Goal: Information Seeking & Learning: Understand process/instructions

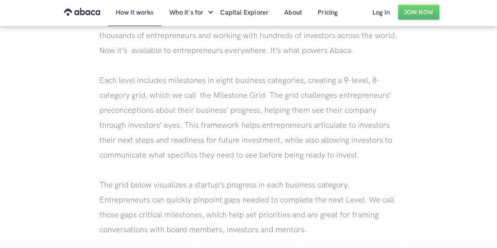
scroll to position [825, 0]
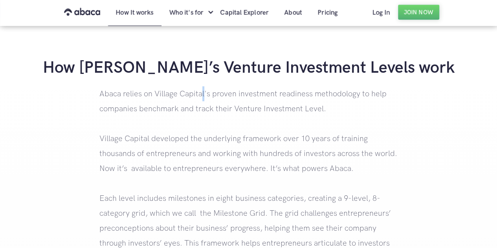
click at [203, 97] on p "Abaca relies on Village Capital's proven investment readiness methodology to he…" at bounding box center [248, 227] width 298 height 283
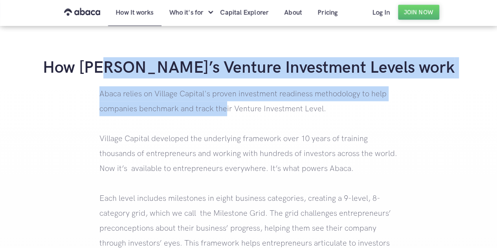
drag, startPoint x: 148, startPoint y: 77, endPoint x: 227, endPoint y: 102, distance: 83.1
click at [225, 102] on div "How [PERSON_NAME]’s Venture Investment Levels work Abaca relies on Village Capi…" at bounding box center [248, 213] width 497 height 313
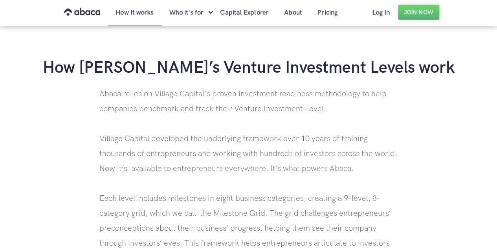
drag, startPoint x: 247, startPoint y: 127, endPoint x: 280, endPoint y: 116, distance: 34.0
click at [248, 127] on p "Abaca relies on Village Capital's proven investment readiness methodology to he…" at bounding box center [248, 227] width 298 height 283
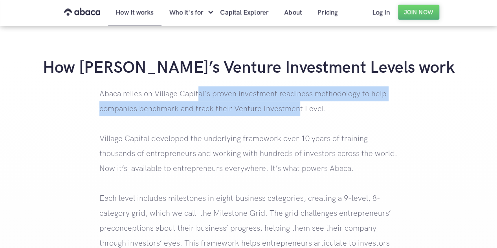
drag, startPoint x: 296, startPoint y: 107, endPoint x: 165, endPoint y: 95, distance: 131.3
click at [197, 89] on p "Abaca relies on Village Capital's proven investment readiness methodology to he…" at bounding box center [248, 227] width 298 height 283
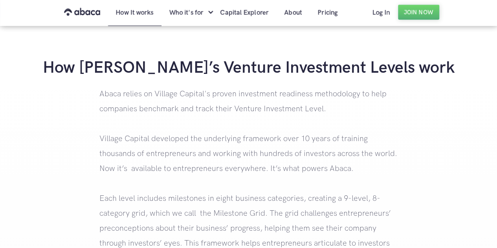
click at [153, 95] on p "Abaca relies on Village Capital's proven investment readiness methodology to he…" at bounding box center [248, 227] width 298 height 283
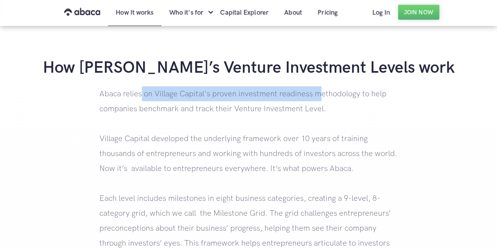
drag, startPoint x: 284, startPoint y: 92, endPoint x: 347, endPoint y: 97, distance: 63.0
click at [337, 94] on p "Abaca relies on Village Capital's proven investment readiness methodology to he…" at bounding box center [248, 227] width 298 height 283
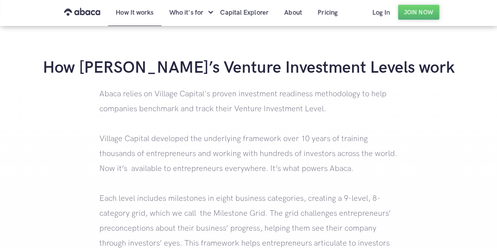
click at [378, 106] on p "Abaca relies on Village Capital's proven investment readiness methodology to he…" at bounding box center [248, 227] width 298 height 283
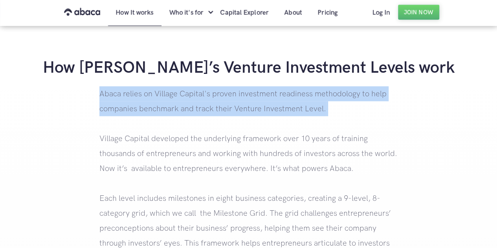
drag, startPoint x: 382, startPoint y: 115, endPoint x: 108, endPoint y: 116, distance: 273.7
click at [111, 116] on p "Abaca relies on Village Capital's proven investment readiness methodology to he…" at bounding box center [248, 227] width 298 height 283
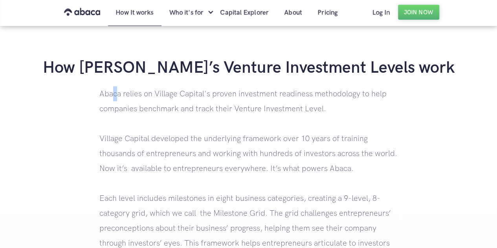
click at [115, 88] on p "Abaca relies on Village Capital's proven investment readiness methodology to he…" at bounding box center [248, 227] width 298 height 283
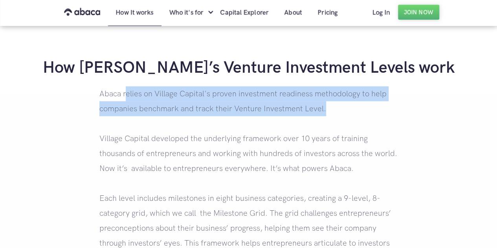
drag, startPoint x: 199, startPoint y: 93, endPoint x: 330, endPoint y: 108, distance: 132.0
click at [330, 108] on p "Abaca relies on Village Capital's proven investment readiness methodology to he…" at bounding box center [248, 227] width 298 height 283
click at [207, 97] on p "Abaca relies on Village Capital's proven investment readiness methodology to he…" at bounding box center [248, 227] width 298 height 283
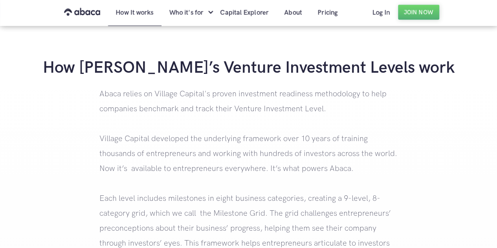
click at [170, 98] on p "Abaca relies on Village Capital's proven investment readiness methodology to he…" at bounding box center [248, 227] width 298 height 283
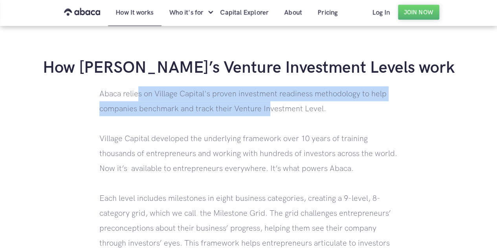
drag, startPoint x: 139, startPoint y: 98, endPoint x: 267, endPoint y: 101, distance: 128.4
click at [267, 101] on p "Abaca relies on Village Capital's proven investment readiness methodology to he…" at bounding box center [248, 227] width 298 height 283
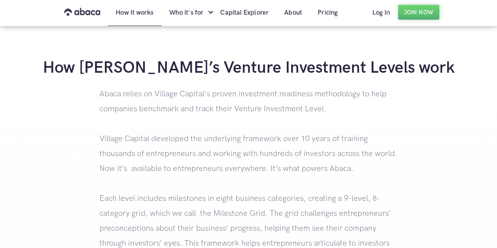
click at [324, 102] on p "Abaca relies on Village Capital's proven investment readiness methodology to he…" at bounding box center [248, 227] width 298 height 283
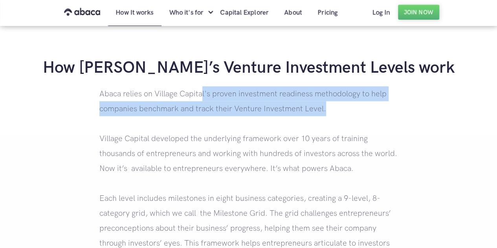
drag, startPoint x: 321, startPoint y: 106, endPoint x: 192, endPoint y: 100, distance: 128.9
click at [199, 99] on p "Abaca relies on Village Capital's proven investment readiness methodology to he…" at bounding box center [248, 227] width 298 height 283
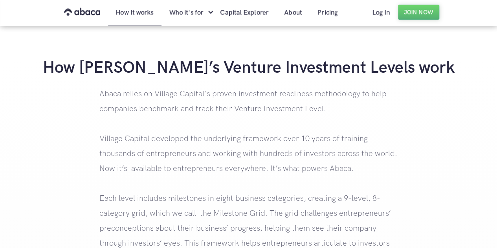
click at [163, 100] on p "Abaca relies on Village Capital's proven investment readiness methodology to he…" at bounding box center [248, 227] width 298 height 283
drag, startPoint x: 126, startPoint y: 99, endPoint x: 156, endPoint y: 99, distance: 29.4
click at [129, 99] on p "Abaca relies on Village Capital's proven investment readiness methodology to he…" at bounding box center [248, 227] width 298 height 283
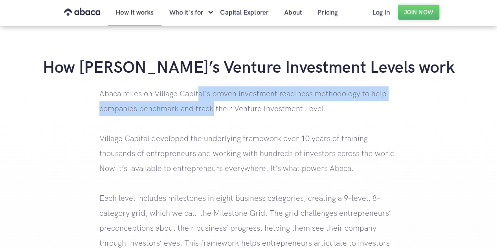
drag, startPoint x: 213, startPoint y: 108, endPoint x: 247, endPoint y: 116, distance: 35.5
click at [229, 112] on p "Abaca relies on Village Capital's proven investment readiness methodology to he…" at bounding box center [248, 227] width 298 height 283
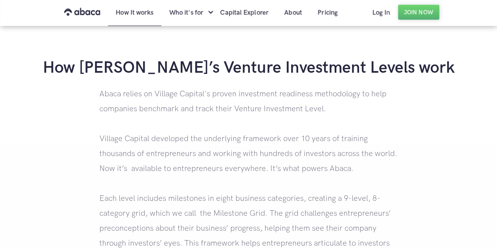
click at [265, 128] on p "Abaca relies on Village Capital's proven investment readiness methodology to he…" at bounding box center [248, 227] width 298 height 283
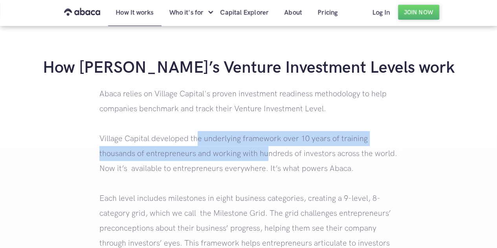
drag, startPoint x: 196, startPoint y: 139, endPoint x: 293, endPoint y: 155, distance: 98.1
click at [282, 156] on p "Abaca relies on Village Capital's proven investment readiness methodology to he…" at bounding box center [248, 227] width 298 height 283
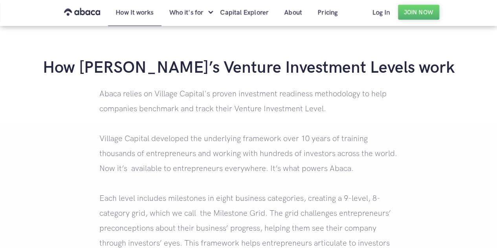
click at [295, 157] on p "Abaca relies on Village Capital's proven investment readiness methodology to he…" at bounding box center [248, 227] width 298 height 283
drag, startPoint x: 312, startPoint y: 157, endPoint x: 257, endPoint y: 155, distance: 55.0
click at [257, 155] on p "Abaca relies on Village Capital's proven investment readiness methodology to he…" at bounding box center [248, 227] width 298 height 283
click at [187, 161] on p "Abaca relies on Village Capital's proven investment readiness methodology to he…" at bounding box center [248, 227] width 298 height 283
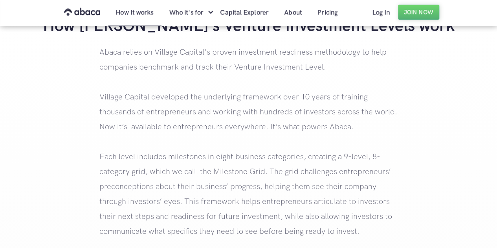
scroll to position [903, 0]
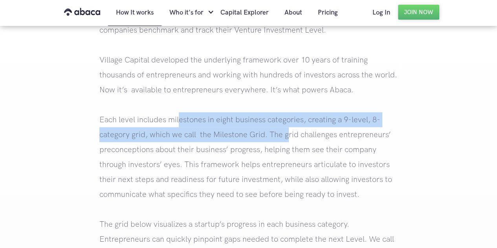
drag, startPoint x: 178, startPoint y: 120, endPoint x: 289, endPoint y: 137, distance: 112.5
click at [289, 137] on p "Abaca relies on Village Capital's proven investment readiness methodology to he…" at bounding box center [248, 149] width 298 height 283
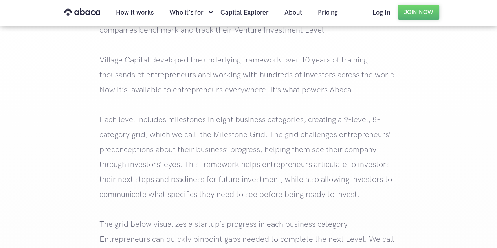
click at [303, 151] on p "Abaca relies on Village Capital's proven investment readiness methodology to he…" at bounding box center [248, 149] width 298 height 283
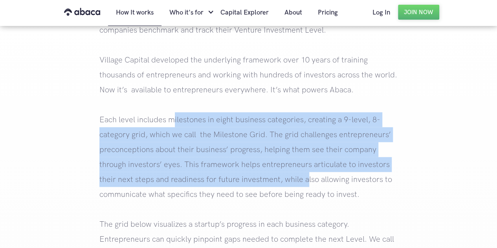
drag, startPoint x: 305, startPoint y: 174, endPoint x: 161, endPoint y: 126, distance: 151.7
click at [174, 125] on p "Abaca relies on Village Capital's proven investment readiness methodology to he…" at bounding box center [248, 149] width 298 height 283
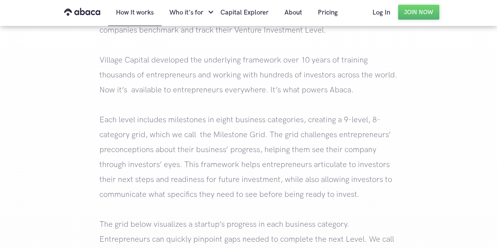
click at [119, 123] on p "Abaca relies on Village Capital's proven investment readiness methodology to he…" at bounding box center [248, 149] width 298 height 283
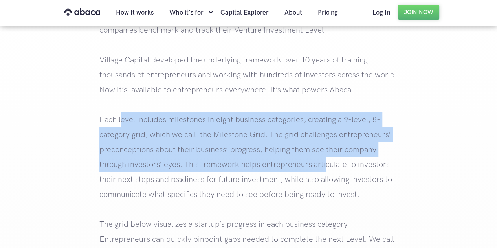
drag, startPoint x: 250, startPoint y: 154, endPoint x: 324, endPoint y: 172, distance: 76.8
click at [322, 168] on p "Abaca relies on Village Capital's proven investment readiness methodology to he…" at bounding box center [248, 149] width 298 height 283
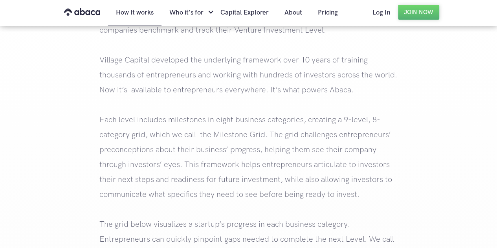
drag, startPoint x: 332, startPoint y: 177, endPoint x: 328, endPoint y: 190, distance: 13.1
click at [332, 178] on p "Abaca relies on Village Capital's proven investment readiness methodology to he…" at bounding box center [248, 149] width 298 height 283
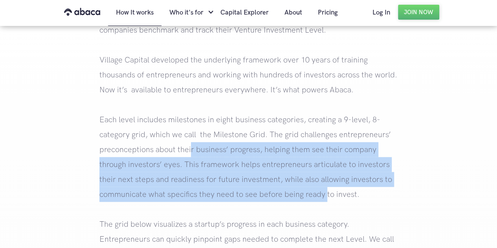
drag, startPoint x: 324, startPoint y: 193, endPoint x: 176, endPoint y: 152, distance: 153.8
click at [188, 151] on p "Abaca relies on Village Capital's proven investment readiness methodology to he…" at bounding box center [248, 149] width 298 height 283
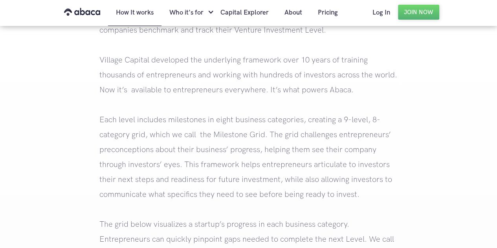
drag, startPoint x: 123, startPoint y: 144, endPoint x: 93, endPoint y: 135, distance: 31.4
click at [121, 144] on p "Abaca relies on Village Capital's proven investment readiness methodology to he…" at bounding box center [248, 149] width 298 height 283
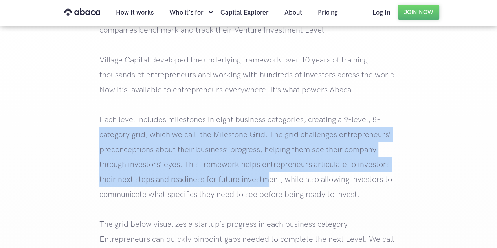
drag, startPoint x: 93, startPoint y: 135, endPoint x: 267, endPoint y: 186, distance: 181.0
click at [267, 186] on div "How [PERSON_NAME]’s Venture Investment Levels work Abaca relies on Village Capi…" at bounding box center [248, 135] width 497 height 313
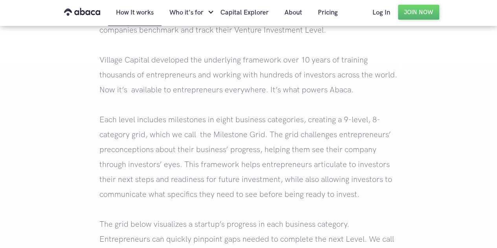
click at [302, 201] on p "Abaca relies on Village Capital's proven investment readiness methodology to he…" at bounding box center [248, 149] width 298 height 283
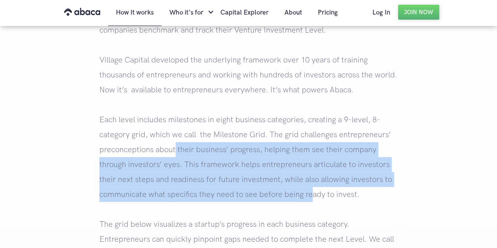
drag, startPoint x: 291, startPoint y: 195, endPoint x: 161, endPoint y: 156, distance: 135.8
click at [166, 154] on p "Abaca relies on Village Capital's proven investment readiness methodology to he…" at bounding box center [248, 149] width 298 height 283
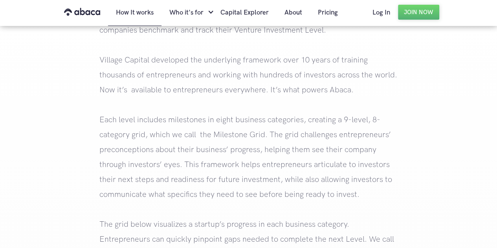
click at [151, 139] on p "Abaca relies on Village Capital's proven investment readiness methodology to he…" at bounding box center [248, 149] width 298 height 283
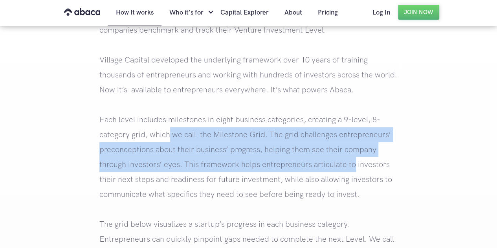
drag, startPoint x: 170, startPoint y: 128, endPoint x: 351, endPoint y: 167, distance: 185.4
click at [351, 167] on p "Abaca relies on Village Capital's proven investment readiness methodology to he…" at bounding box center [248, 149] width 298 height 283
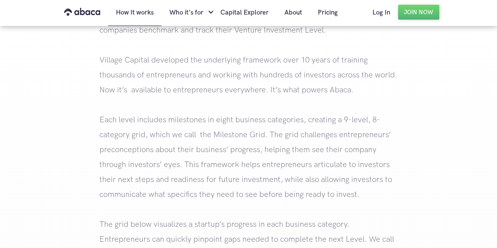
click at [365, 177] on p "Abaca relies on Village Capital's proven investment readiness methodology to he…" at bounding box center [248, 149] width 298 height 283
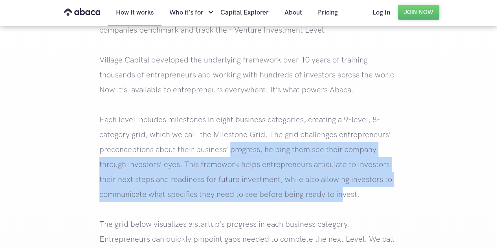
drag, startPoint x: 340, startPoint y: 193, endPoint x: 222, endPoint y: 143, distance: 127.7
click at [229, 151] on p "Abaca relies on Village Capital's proven investment readiness methodology to he…" at bounding box center [248, 149] width 298 height 283
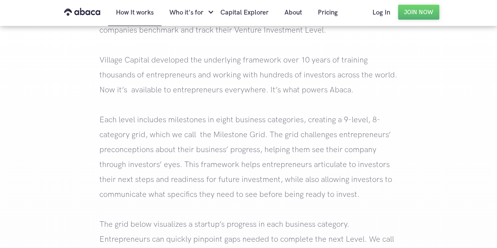
click at [207, 133] on p "Abaca relies on Village Capital's proven investment readiness methodology to he…" at bounding box center [248, 149] width 298 height 283
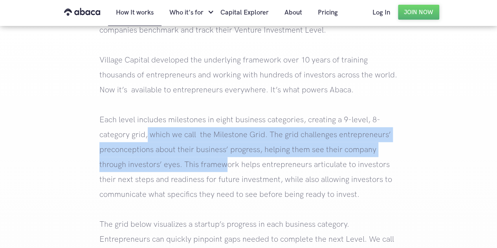
drag, startPoint x: 148, startPoint y: 129, endPoint x: 242, endPoint y: 173, distance: 103.3
click at [230, 165] on p "Abaca relies on Village Capital's proven investment readiness methodology to he…" at bounding box center [248, 149] width 298 height 283
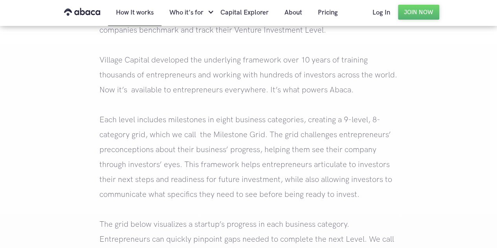
click at [276, 187] on p "Abaca relies on Village Capital's proven investment readiness methodology to he…" at bounding box center [248, 149] width 298 height 283
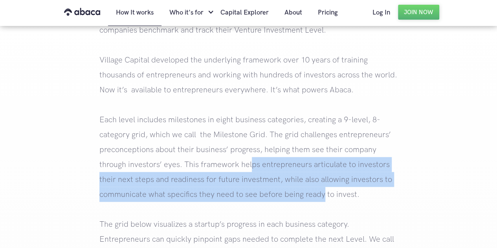
drag, startPoint x: 323, startPoint y: 195, endPoint x: 243, endPoint y: 159, distance: 87.9
click at [248, 163] on p "Abaca relies on Village Capital's proven investment readiness methodology to he…" at bounding box center [248, 149] width 298 height 283
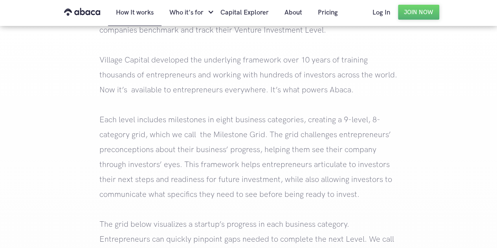
click at [159, 130] on p "Abaca relies on Village Capital's proven investment readiness methodology to he…" at bounding box center [248, 149] width 298 height 283
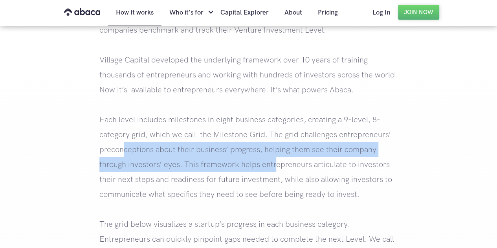
drag, startPoint x: 169, startPoint y: 151, endPoint x: 273, endPoint y: 162, distance: 105.0
click at [273, 162] on p "Abaca relies on Village Capital's proven investment readiness methodology to he…" at bounding box center [248, 149] width 298 height 283
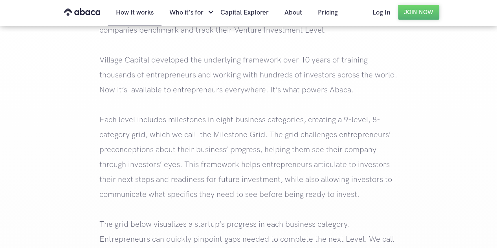
click at [305, 175] on p "Abaca relies on Village Capital's proven investment readiness methodology to he…" at bounding box center [248, 149] width 298 height 283
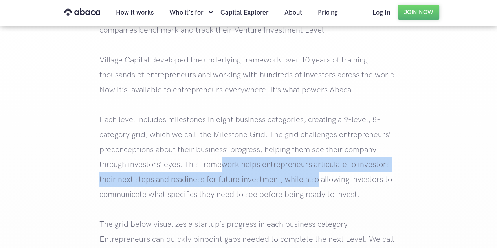
drag, startPoint x: 316, startPoint y: 183, endPoint x: 217, endPoint y: 164, distance: 101.6
click at [219, 164] on p "Abaca relies on Village Capital's proven investment readiness methodology to he…" at bounding box center [248, 149] width 298 height 283
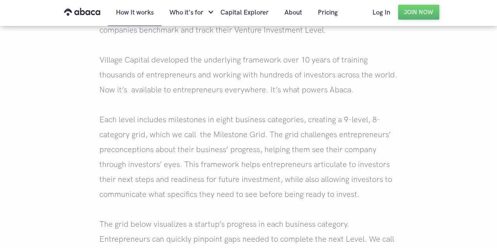
click at [150, 142] on p "Abaca relies on Village Capital's proven investment readiness methodology to he…" at bounding box center [248, 149] width 298 height 283
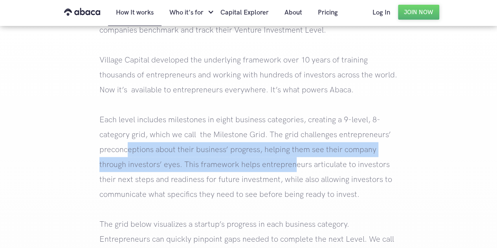
drag, startPoint x: 126, startPoint y: 143, endPoint x: 307, endPoint y: 163, distance: 182.5
click at [306, 163] on p "Abaca relies on Village Capital's proven investment readiness methodology to he…" at bounding box center [248, 149] width 298 height 283
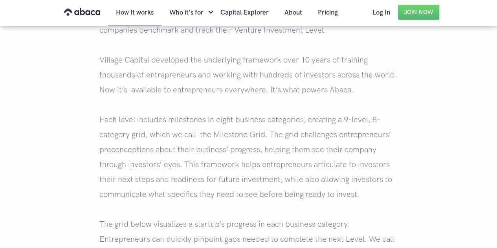
click at [340, 168] on p "Abaca relies on Village Capital's proven investment readiness methodology to he…" at bounding box center [248, 149] width 298 height 283
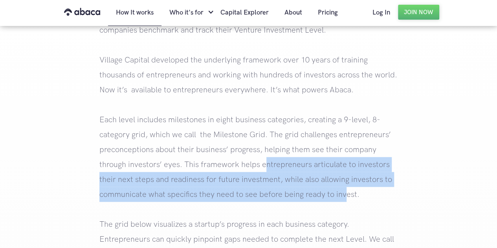
drag, startPoint x: 342, startPoint y: 187, endPoint x: 254, endPoint y: 161, distance: 91.7
click at [261, 161] on p "Abaca relies on Village Capital's proven investment readiness methodology to he…" at bounding box center [248, 149] width 298 height 283
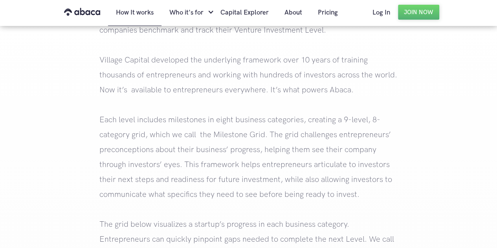
click at [193, 135] on p "Abaca relies on Village Capital's proven investment readiness methodology to he…" at bounding box center [248, 149] width 298 height 283
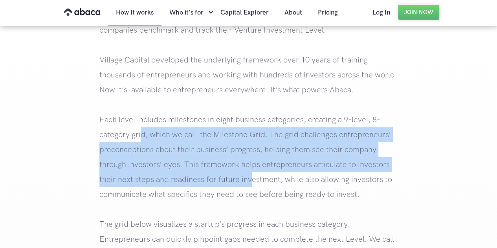
drag, startPoint x: 141, startPoint y: 141, endPoint x: 275, endPoint y: 179, distance: 140.0
click at [265, 179] on p "Abaca relies on Village Capital's proven investment readiness methodology to he…" at bounding box center [248, 149] width 298 height 283
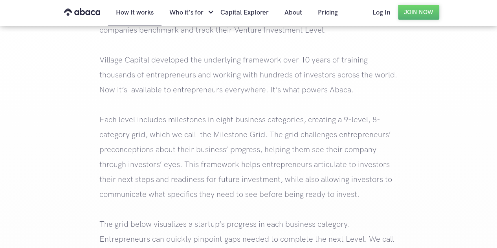
click at [298, 188] on p "Abaca relies on Village Capital's proven investment readiness methodology to he…" at bounding box center [248, 149] width 298 height 283
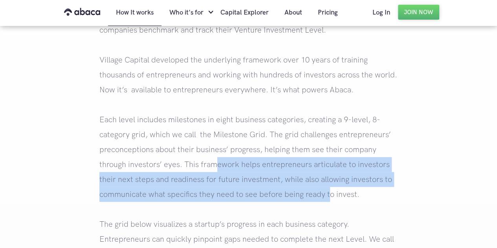
drag, startPoint x: 309, startPoint y: 186, endPoint x: 201, endPoint y: 153, distance: 113.0
click at [212, 159] on p "Abaca relies on Village Capital's proven investment readiness methodology to he…" at bounding box center [248, 149] width 298 height 283
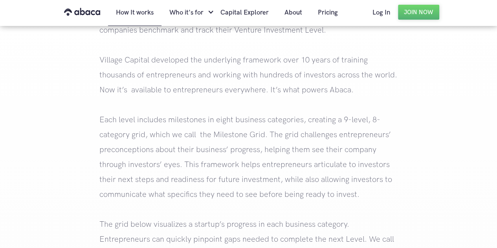
click at [175, 135] on p "Abaca relies on Village Capital's proven investment readiness methodology to he…" at bounding box center [248, 149] width 298 height 283
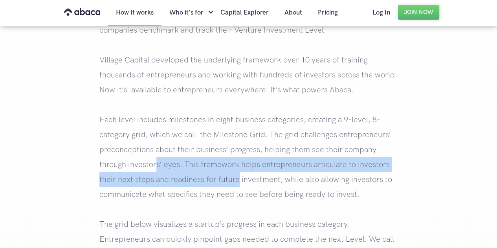
drag
click at [273, 201] on p "Abaca relies on Village Capital's proven investment readiness methodology to he…" at bounding box center [248, 149] width 298 height 283
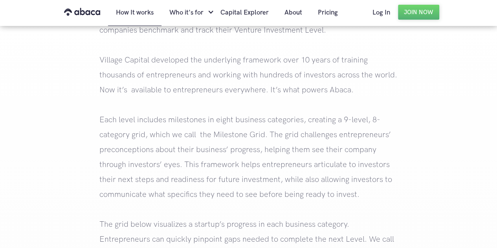
click at [292, 210] on p "Abaca relies on Village Capital's proven investment readiness methodology to he…" at bounding box center [248, 149] width 298 height 283
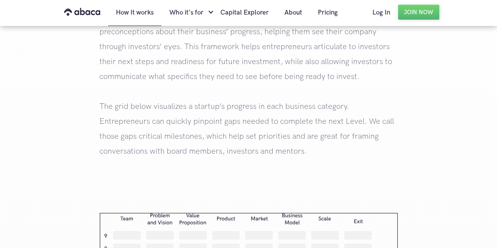
click at [154, 124] on p "Abaca relies on Village Capital's proven investment readiness methodology to he…" at bounding box center [248, 31] width 298 height 283
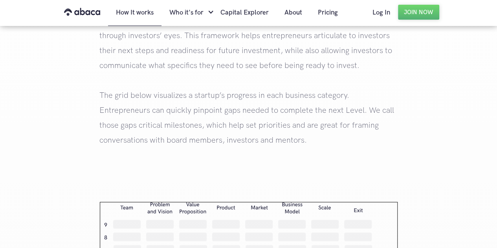
scroll to position [987, 0]
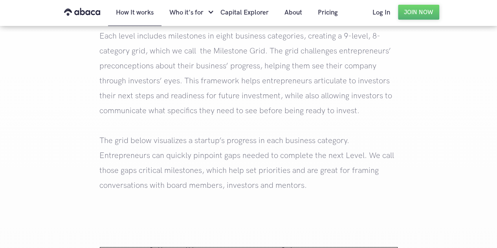
click at [243, 109] on p "Abaca relies on Village Capital's proven investment readiness methodology to he…" at bounding box center [248, 65] width 298 height 283
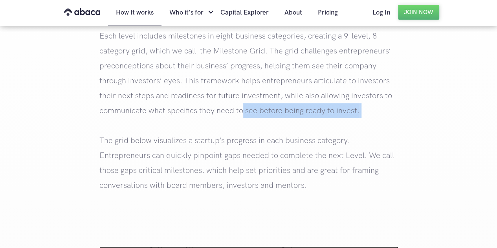
click at [342, 130] on p "Abaca relies on Village Capital's proven investment readiness methodology to he…" at bounding box center [248, 65] width 298 height 283
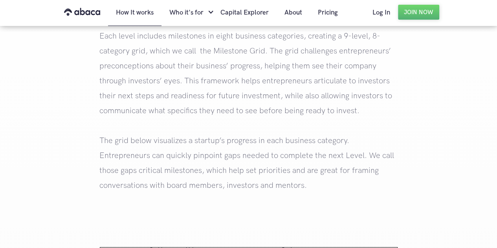
click at [316, 156] on p "Abaca relies on Village Capital's proven investment readiness methodology to he…" at bounding box center [248, 65] width 298 height 283
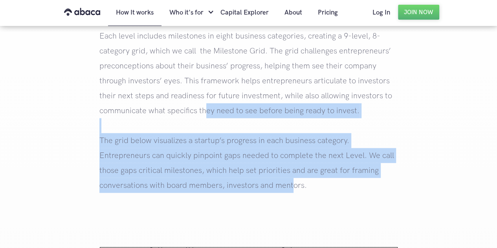
click at [207, 114] on p "Abaca relies on Village Capital's proven investment readiness methodology to he…" at bounding box center [248, 65] width 298 height 283
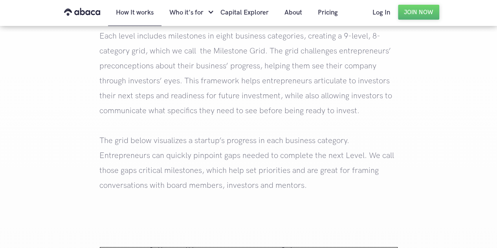
click at [188, 86] on p "Abaca relies on Village Capital's proven investment readiness methodology to he…" at bounding box center [248, 65] width 298 height 283
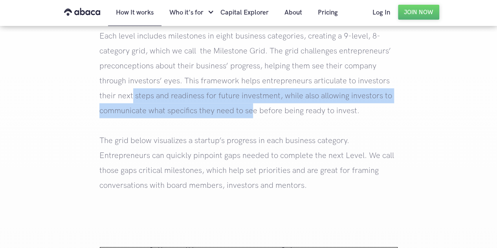
click at [254, 110] on p "Abaca relies on Village Capital's proven investment readiness methodology to he…" at bounding box center [248, 65] width 298 height 283
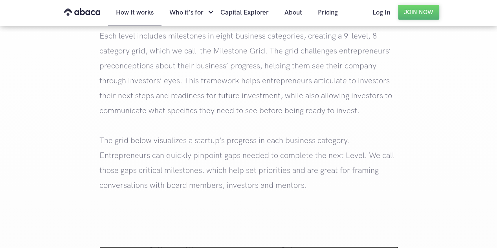
click at [291, 110] on p "Abaca relies on Village Capital's proven investment readiness methodology to he…" at bounding box center [248, 65] width 298 height 283
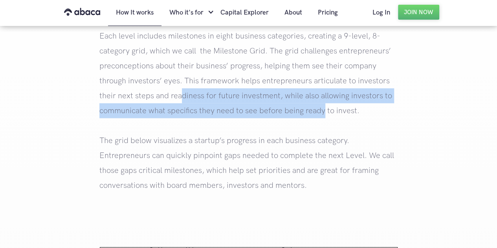
click at [183, 97] on p "Abaca relies on Village Capital's proven investment readiness methodology to he…" at bounding box center [248, 65] width 298 height 283
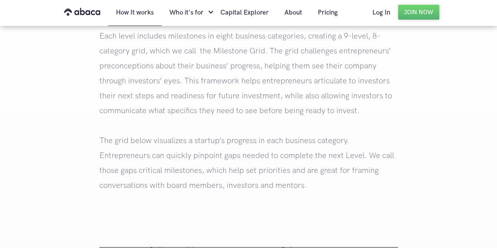
click at [147, 86] on p "Abaca relies on Village Capital's proven investment readiness methodology to he…" at bounding box center [248, 65] width 298 height 283
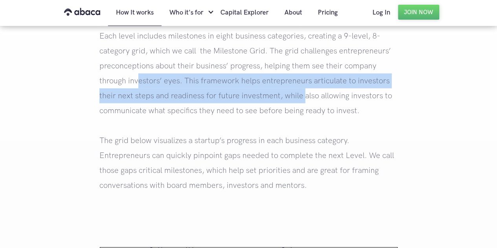
click at [302, 99] on p "Abaca relies on Village Capital's proven investment readiness methodology to he…" at bounding box center [248, 65] width 298 height 283
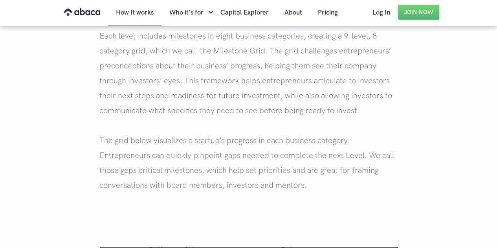
click at [331, 102] on p "Abaca relies on Village Capital's proven investment readiness methodology to he…" at bounding box center [248, 65] width 298 height 283
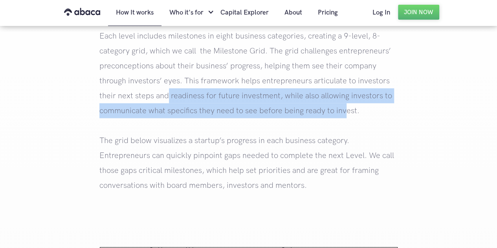
click at [164, 96] on p "Abaca relies on Village Capital's proven investment readiness methodology to he…" at bounding box center [248, 65] width 298 height 283
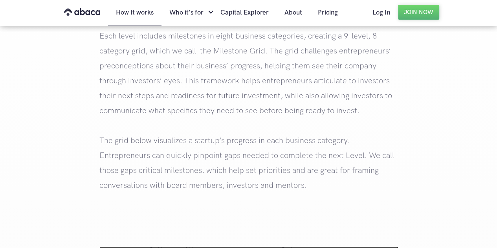
click at [120, 84] on p "Abaca relies on Village Capital's proven investment readiness methodology to he…" at bounding box center [248, 65] width 298 height 283
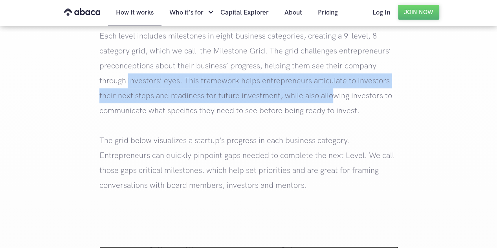
click at [331, 99] on p "Abaca relies on Village Capital's proven investment readiness methodology to he…" at bounding box center [248, 65] width 298 height 283
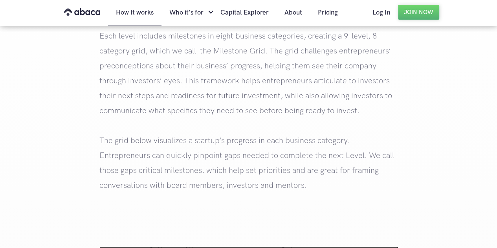
click at [353, 107] on p "Abaca relies on Village Capital's proven investment readiness methodology to he…" at bounding box center [248, 65] width 298 height 283
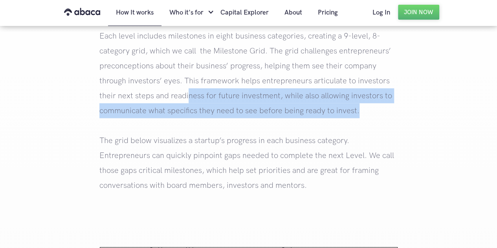
click at [187, 102] on p "Abaca relies on Village Capital's proven investment readiness methodology to he…" at bounding box center [248, 65] width 298 height 283
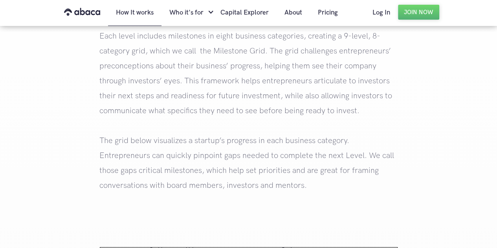
click at [141, 98] on p "Abaca relies on Village Capital's proven investment readiness methodology to he…" at bounding box center [248, 65] width 298 height 283
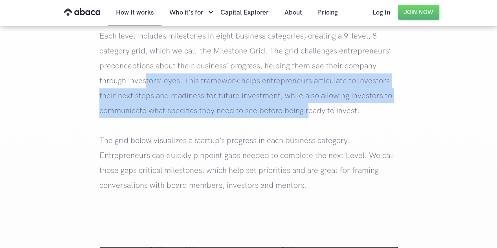
click at [305, 112] on p "Abaca relies on Village Capital's proven investment readiness methodology to he…" at bounding box center [248, 65] width 298 height 283
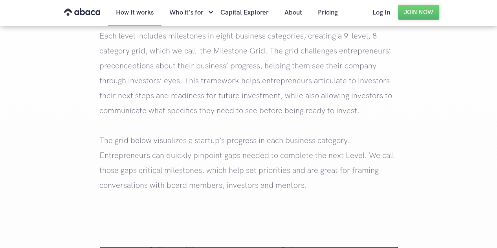
click at [336, 117] on p "Abaca relies on Village Capital's proven investment readiness methodology to he…" at bounding box center [248, 65] width 298 height 283
click at [192, 137] on p "Abaca relies on Village Capital's proven investment readiness methodology to he…" at bounding box center [248, 65] width 298 height 283
click at [132, 123] on p "Abaca relies on Village Capital's proven investment readiness methodology to he…" at bounding box center [248, 65] width 298 height 283
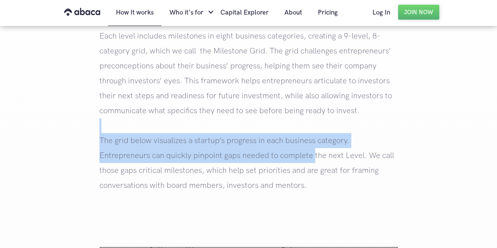
click at [313, 160] on p "Abaca relies on Village Capital's proven investment readiness methodology to he…" at bounding box center [248, 65] width 298 height 283
click at [269, 151] on p "Abaca relies on Village Capital's proven investment readiness methodology to he…" at bounding box center [248, 65] width 298 height 283
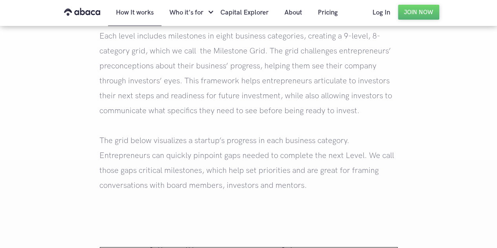
click at [339, 161] on p "Abaca relies on Village Capital's proven investment readiness methodology to he…" at bounding box center [248, 65] width 298 height 283
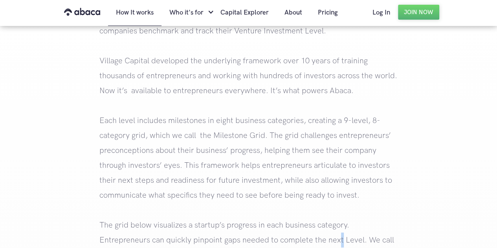
scroll to position [908, 0]
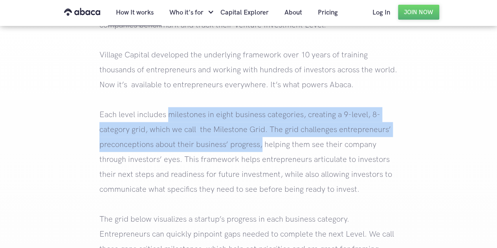
click at [278, 150] on p "Abaca relies on Village Capital's proven investment readiness methodology to he…" at bounding box center [248, 144] width 298 height 283
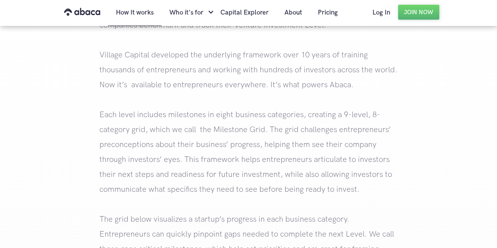
click at [297, 157] on p "Abaca relies on Village Capital's proven investment readiness methodology to he…" at bounding box center [248, 144] width 298 height 283
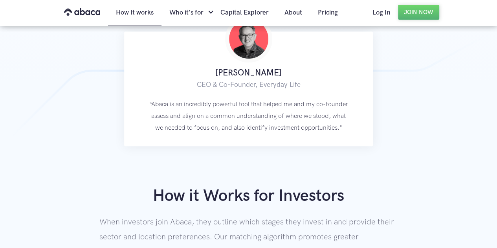
scroll to position [476, 0]
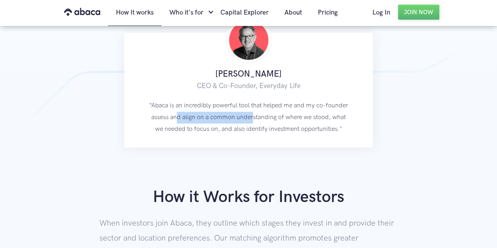
click at [254, 117] on p "“Abaca is an incredibly powerful tool that helped me and my co-founder assess a…" at bounding box center [248, 117] width 201 height 35
click at [285, 118] on p "“Abaca is an incredibly powerful tool that helped me and my co-founder assess a…" at bounding box center [248, 117] width 201 height 35
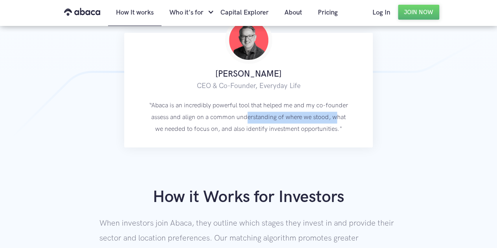
click at [240, 121] on p "“Abaca is an incredibly powerful tool that helped me and my co-founder assess a…" at bounding box center [248, 117] width 201 height 35
click at [169, 120] on p "“Abaca is an incredibly powerful tool that helped me and my co-founder assess a…" at bounding box center [248, 117] width 201 height 35
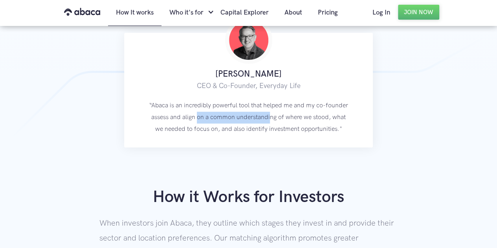
click at [271, 121] on p "“Abaca is an incredibly powerful tool that helped me and my co-founder assess a…" at bounding box center [248, 117] width 201 height 35
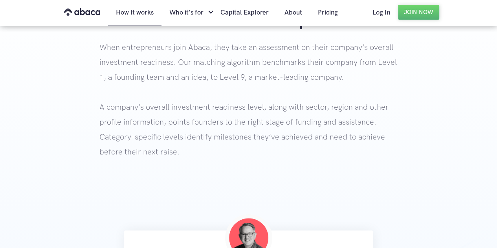
scroll to position [280, 0]
click at [197, 85] on p "When entrepreneurs join Abaca, they take an assessment on their company’s overa…" at bounding box center [248, 114] width 298 height 151
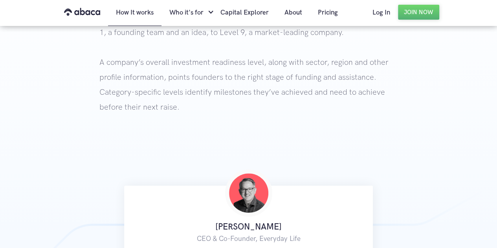
scroll to position [275, 0]
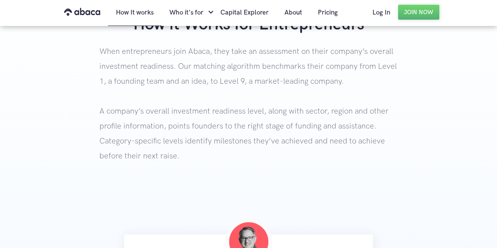
click at [167, 128] on p "When entrepreneurs join Abaca, they take an assessment on their company’s overa…" at bounding box center [248, 119] width 298 height 151
click at [156, 152] on p "When entrepreneurs join Abaca, they take an assessment on their company’s overa…" at bounding box center [248, 119] width 298 height 151
